Goal: Use online tool/utility: Utilize a website feature to perform a specific function

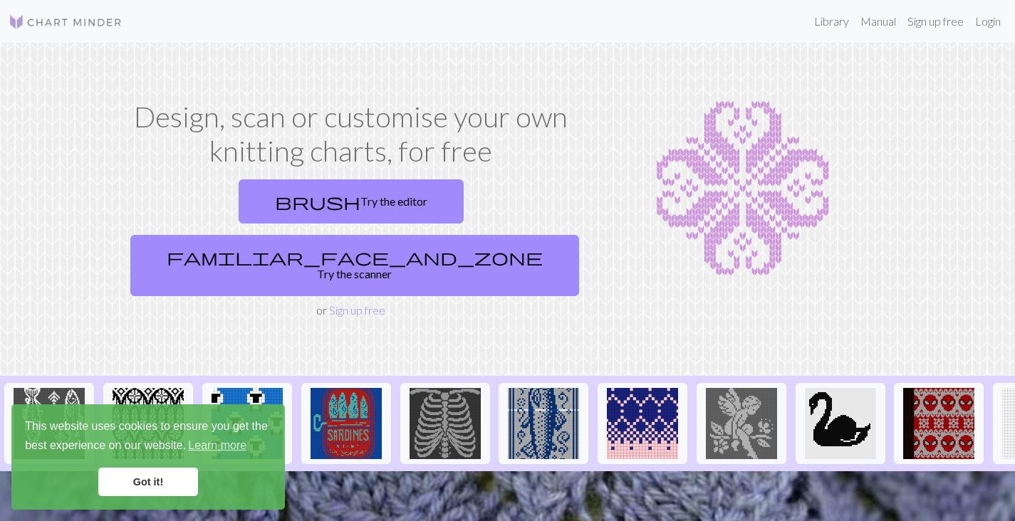
click at [140, 478] on link "Got it!" at bounding box center [148, 482] width 100 height 28
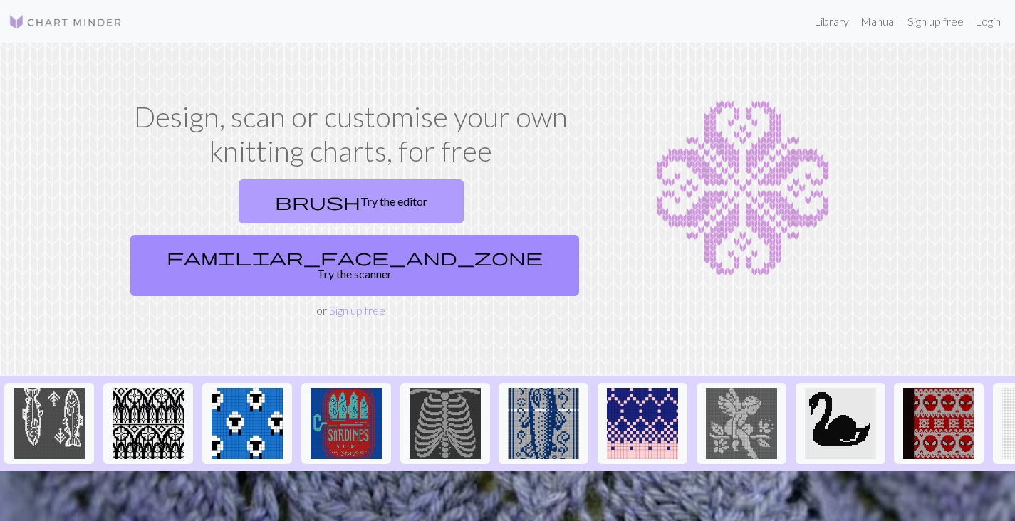
click at [259, 204] on link "brush Try the editor" at bounding box center [351, 201] width 225 height 44
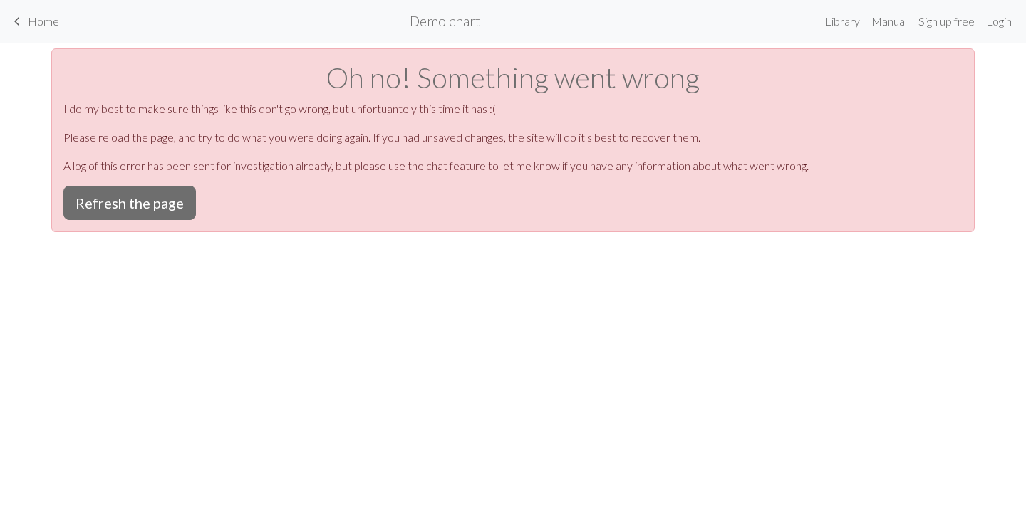
click at [31, 16] on span "Home" at bounding box center [43, 21] width 31 height 14
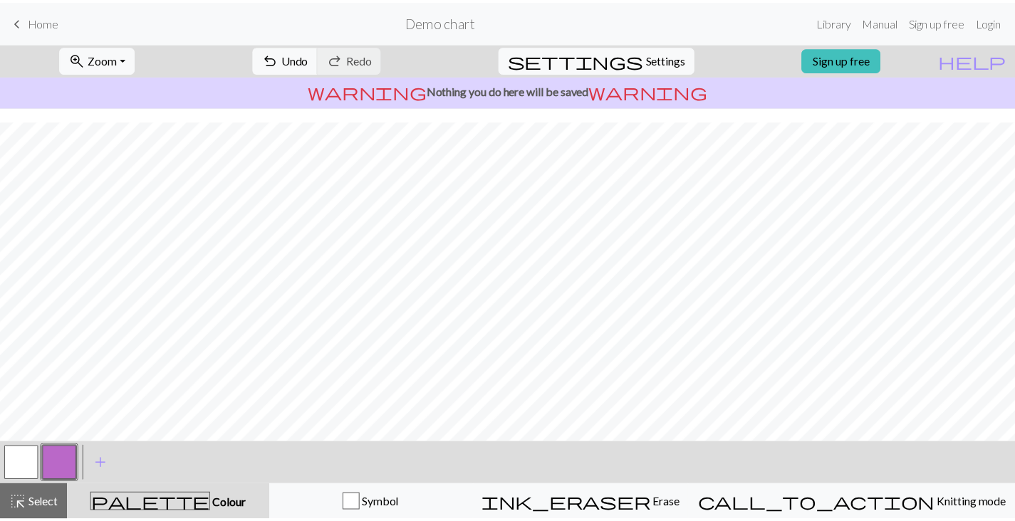
scroll to position [63, 0]
